Goal: Check status: Check status

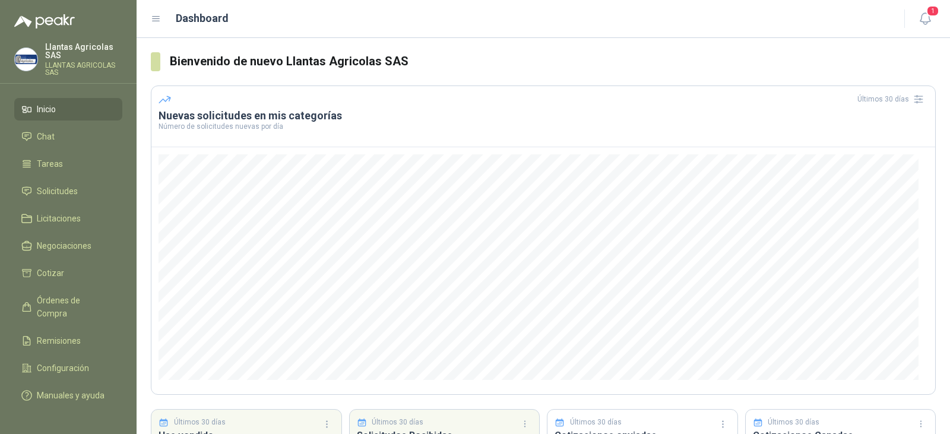
click at [519, 71] on h3 "Bienvenido de nuevo Llantas Agricolas SAS" at bounding box center [553, 61] width 766 height 18
click at [46, 106] on span "Inicio" at bounding box center [46, 109] width 19 height 13
click at [63, 194] on span "Solicitudes" at bounding box center [57, 191] width 41 height 13
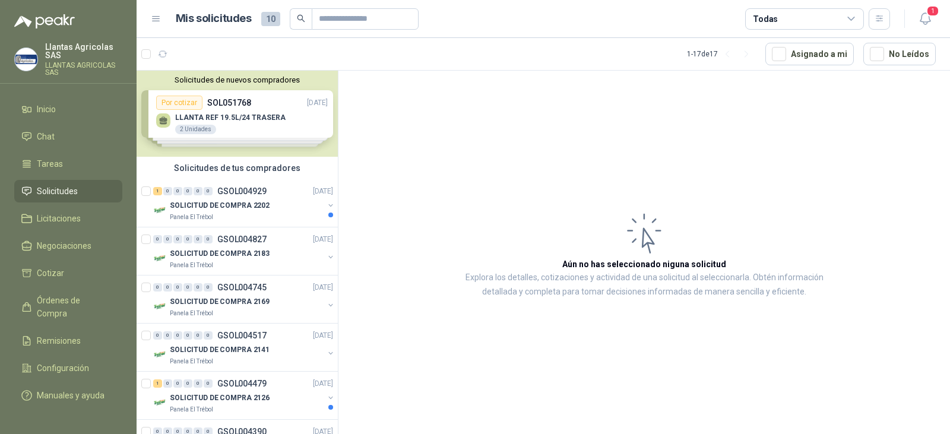
click at [227, 202] on p "SOLICITUD DE COMPRA 2202" at bounding box center [220, 205] width 100 height 11
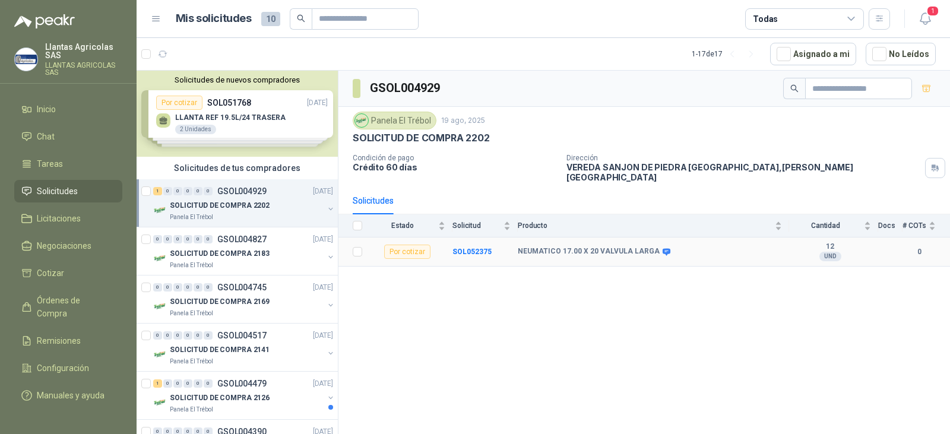
click at [352, 244] on td at bounding box center [353, 251] width 31 height 29
click at [472, 247] on b "SOL052375" at bounding box center [471, 251] width 39 height 8
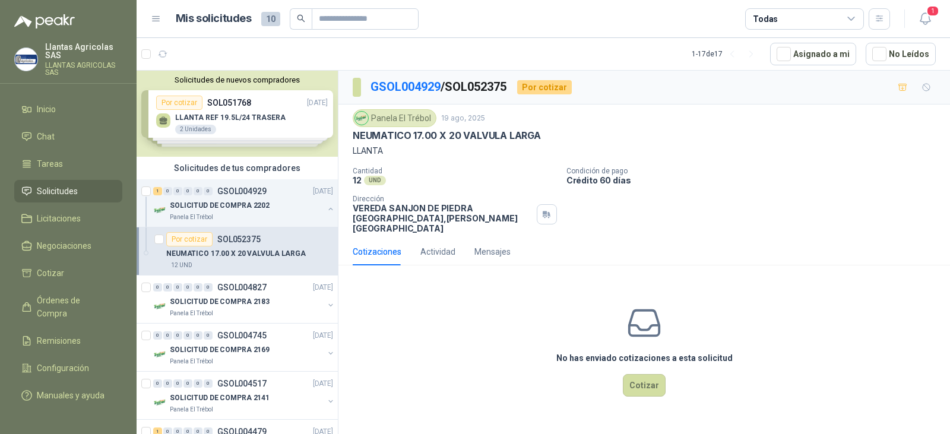
click at [281, 114] on div "Solicitudes de nuevos compradores Por cotizar SOL051768 [DATE] LLANTA REF 19.5L…" at bounding box center [236, 114] width 201 height 86
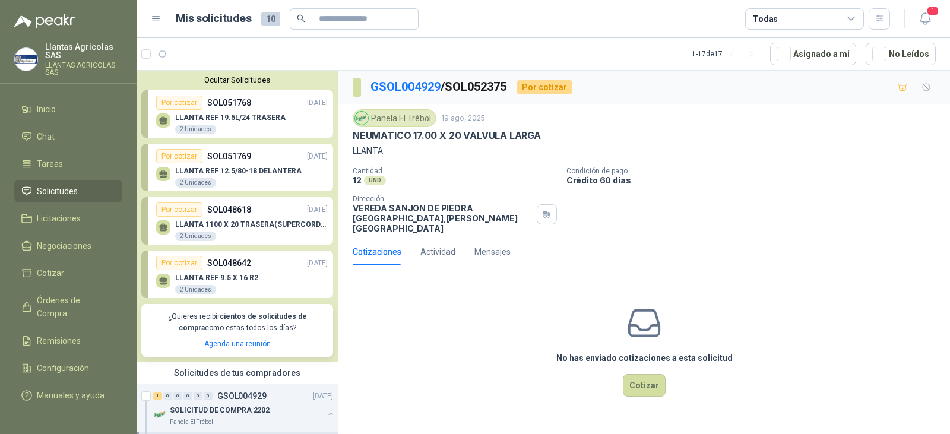
click at [272, 109] on div "Por cotizar SOL051768 [DATE]" at bounding box center [242, 103] width 172 height 14
